Goal: Navigation & Orientation: Find specific page/section

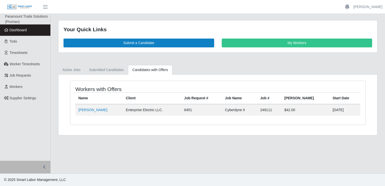
click at [21, 28] on span "Dashboard" at bounding box center [18, 30] width 17 height 4
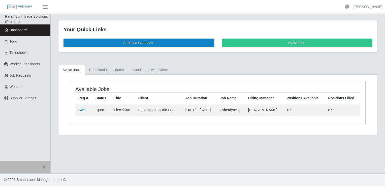
click at [25, 32] on span "Dashboard" at bounding box center [18, 30] width 17 height 4
click at [46, 7] on span "button" at bounding box center [45, 7] width 7 height 6
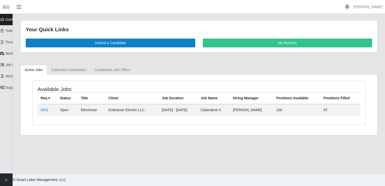
click at [16, 7] on span "button" at bounding box center [19, 7] width 7 height 6
